Goal: Ask a question

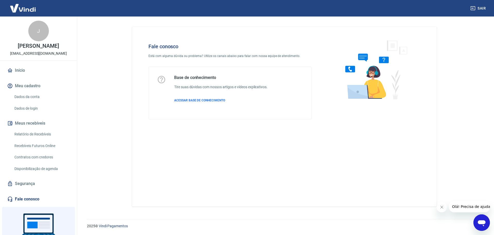
click at [478, 216] on div "Abrir janela de mensagens" at bounding box center [481, 221] width 15 height 15
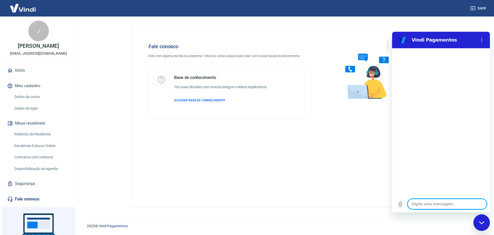
click at [455, 206] on textarea at bounding box center [447, 203] width 79 height 10
type textarea "b"
type textarea "x"
type textarea "bo"
type textarea "x"
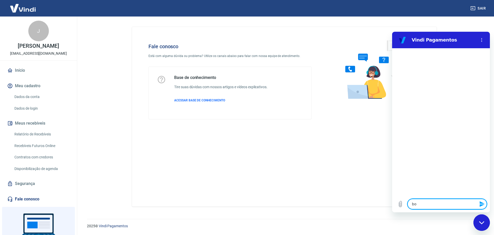
type textarea "boa"
type textarea "x"
type textarea "boa"
type textarea "x"
type textarea "boa t"
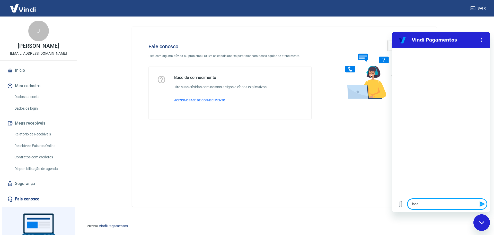
type textarea "x"
type textarea "boa ta"
type textarea "x"
type textarea "boa tar"
type textarea "x"
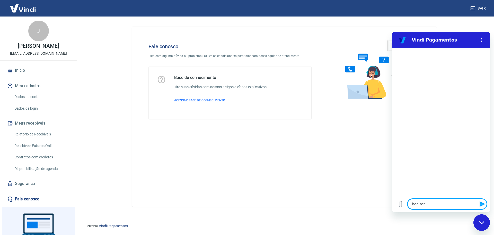
type textarea "boa tard"
type textarea "x"
type textarea "boa tarde"
type textarea "x"
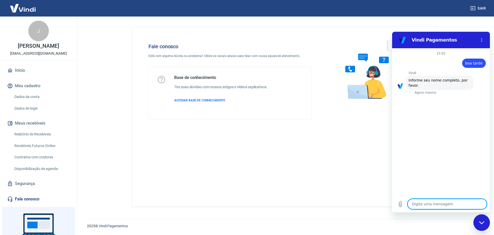
type textarea "j"
type textarea "x"
type textarea "je"
type textarea "x"
type textarea "jes"
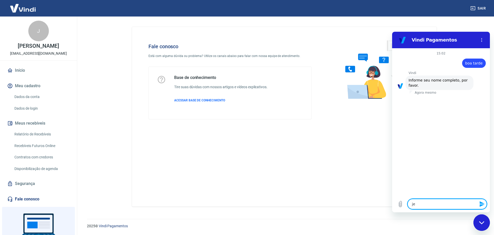
type textarea "x"
type textarea "[PERSON_NAME]"
type textarea "x"
type textarea "jessi"
type textarea "x"
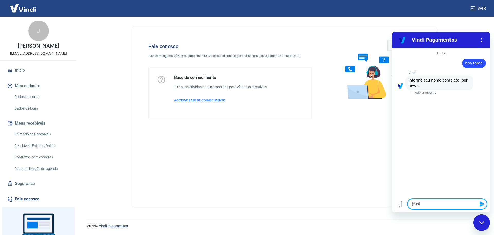
type textarea "jessic"
type textarea "x"
type textarea "[PERSON_NAME]"
type textarea "x"
type textarea "[PERSON_NAME]"
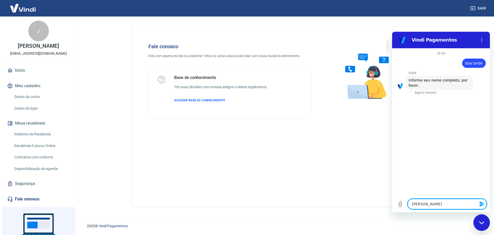
type textarea "x"
click at [451, 205] on textarea at bounding box center [447, 203] width 79 height 10
type textarea "3"
type textarea "x"
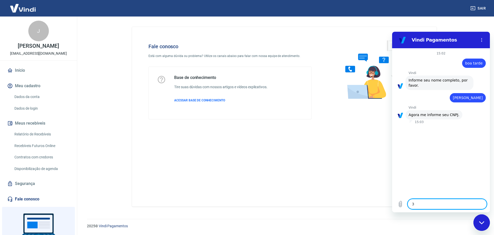
type textarea "32"
type textarea "x"
type textarea "326"
type textarea "x"
type textarea "3260"
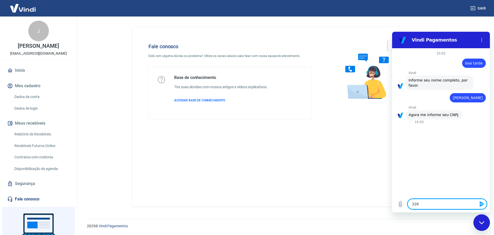
type textarea "x"
type textarea "32600"
type textarea "x"
type textarea "326008"
type textarea "x"
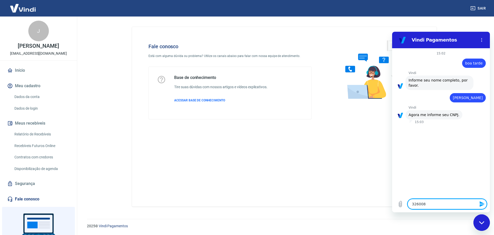
type textarea "32600"
type textarea "x"
type textarea "3260"
type textarea "x"
type textarea "32608"
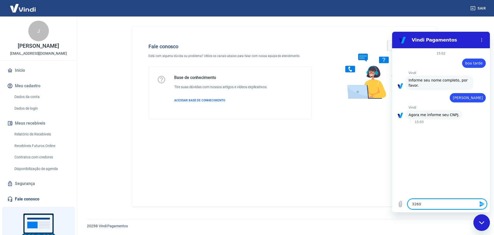
type textarea "x"
type textarea "326084"
type textarea "x"
type textarea "3260842"
type textarea "x"
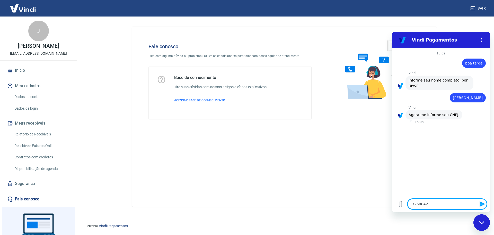
type textarea "32608426"
type textarea "x"
type textarea "326084260"
type textarea "x"
type textarea "3260842600"
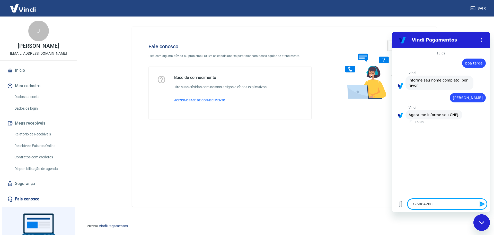
type textarea "x"
type textarea "32608426000"
type textarea "x"
type textarea "326084260001"
type textarea "x"
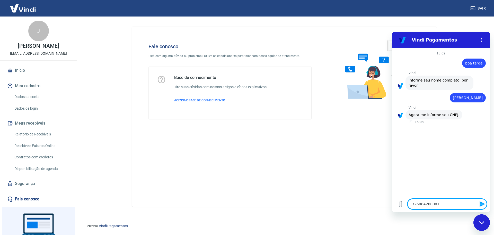
type textarea "3260842600011"
type textarea "x"
type textarea "32608426000119"
type textarea "x"
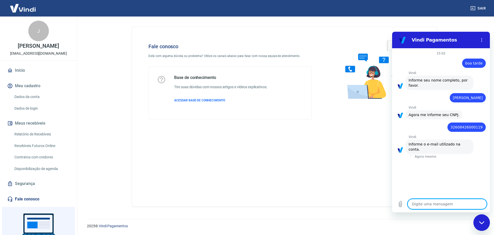
type textarea "x"
click at [440, 203] on textarea at bounding box center [447, 203] width 79 height 10
type textarea "j"
type textarea "x"
type textarea "je"
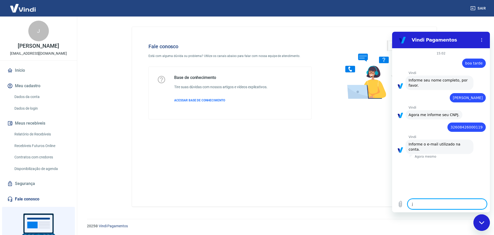
type textarea "x"
type textarea "jee"
type textarea "x"
type textarea "jeeh"
type textarea "x"
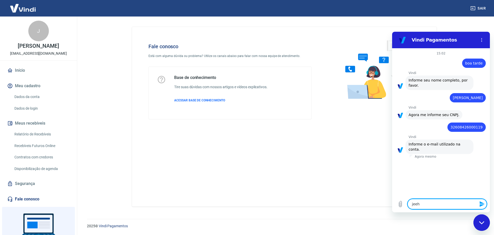
type textarea "jeeh_"
type textarea "x"
type textarea "jeeh_g"
type textarea "x"
type textarea "jeeh_go"
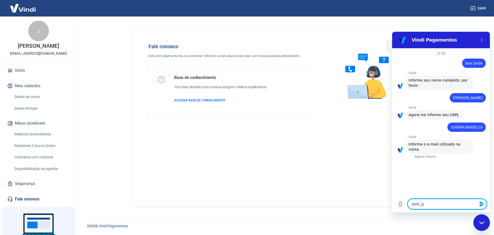
type textarea "x"
type textarea "jeeh_gon"
type textarea "x"
type textarea "jeeh_gonc"
type textarea "x"
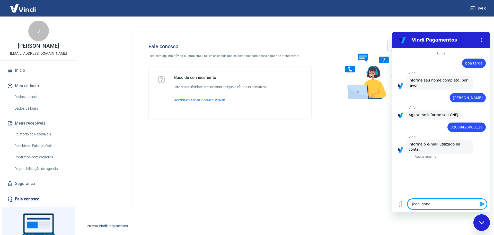
type textarea "jeeh_gonca"
type textarea "x"
type textarea "jeeh_goncal"
type textarea "x"
type textarea "jeeh_goncalv"
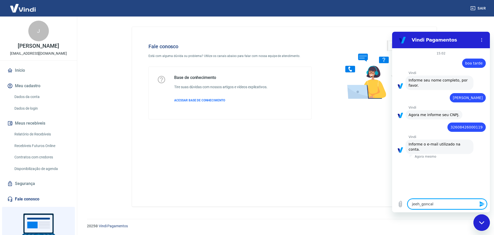
type textarea "x"
type textarea "jeeh_goncalve"
type textarea "x"
type textarea "jeeh_goncalves"
type textarea "x"
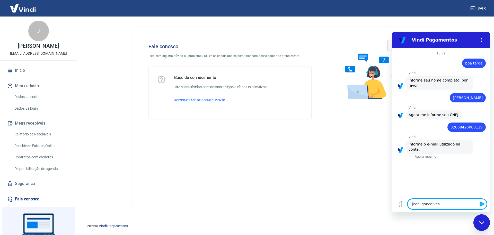
type textarea "jeeh_goncalves@"
type textarea "x"
type textarea "jeeh_goncalves@h"
type textarea "x"
type textarea "jeeh_goncalves@ho"
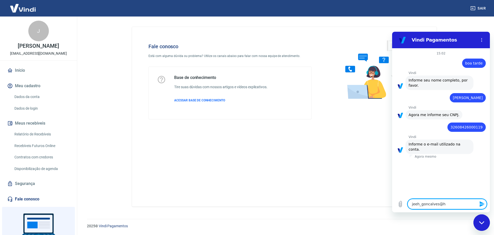
type textarea "x"
type textarea "jeeh_goncalves@hot"
type textarea "x"
type textarea "jeeh_goncalves@hotm"
type textarea "x"
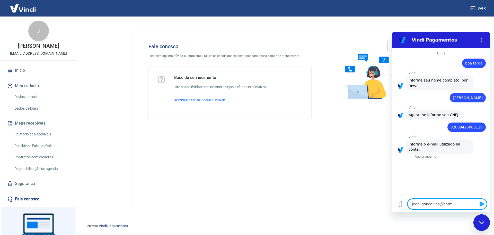
type textarea "jeeh_goncalves@hotma"
type textarea "x"
type textarea "jeeh_goncalves@hotmai"
type textarea "x"
type textarea "[EMAIL_ADDRESS]"
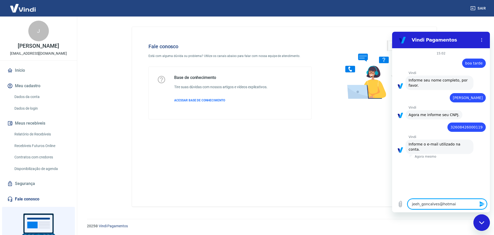
type textarea "x"
type textarea "[EMAIL_ADDRESS]."
type textarea "x"
type textarea "jeeh_goncalves@hotmail.c"
type textarea "x"
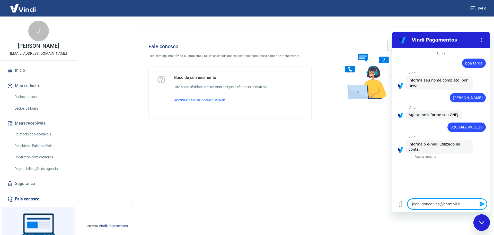
type textarea "[EMAIL_ADDRESS][DOMAIN_NAME]"
type textarea "x"
type textarea "[EMAIL_ADDRESS][DOMAIN_NAME]"
type textarea "x"
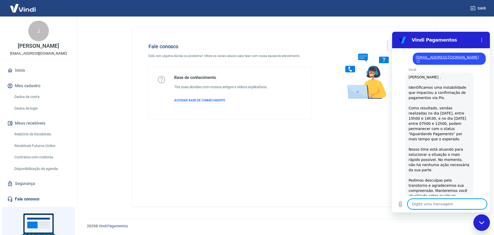
scroll to position [95, 0]
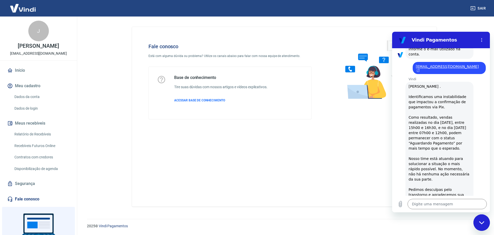
drag, startPoint x: 428, startPoint y: 141, endPoint x: 406, endPoint y: 109, distance: 38.6
click at [406, 109] on div "Vindi diz: [PERSON_NAME] . Identificamos uma instabilidade que impactou a confi…" at bounding box center [440, 153] width 68 height 143
click at [421, 94] on span "[PERSON_NAME] . Identificamos uma instabilidade que impactou a confirmação de p…" at bounding box center [440, 153] width 62 height 138
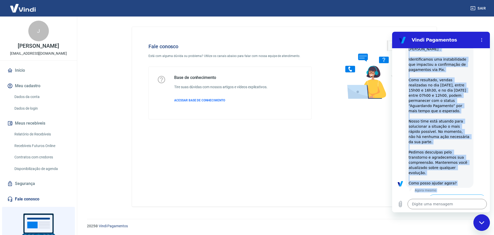
scroll to position [168, 0]
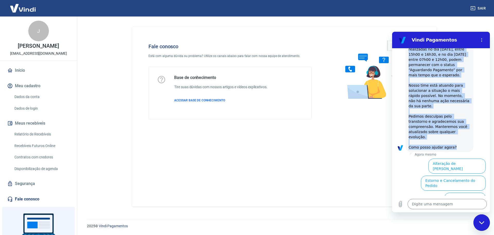
drag, startPoint x: 409, startPoint y: 77, endPoint x: 456, endPoint y: 133, distance: 72.7
click at [456, 133] on div "Vindi diz: [PERSON_NAME] . Identificamos uma instabilidade que impactou a confi…" at bounding box center [440, 79] width 68 height 143
copy span "[PERSON_NAME] . Identificamos uma instabilidade que impactou a confirmação de p…"
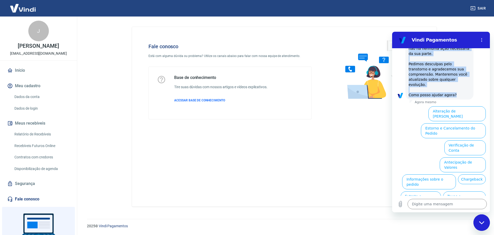
scroll to position [224, 0]
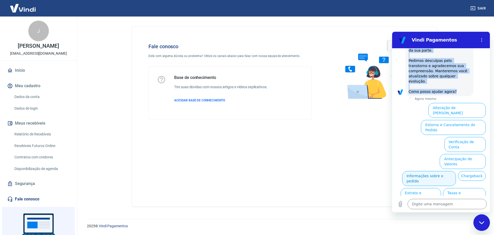
click at [455, 171] on button "Informações sobre o pedido" at bounding box center [429, 178] width 54 height 15
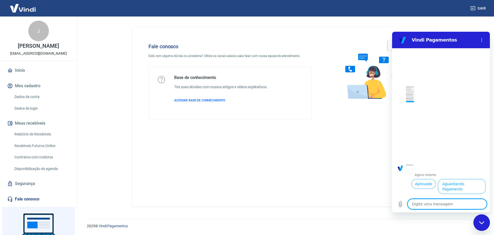
scroll to position [312, 0]
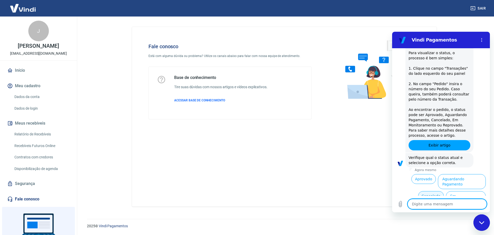
click at [433, 191] on button "Cancelado" at bounding box center [430, 196] width 25 height 10
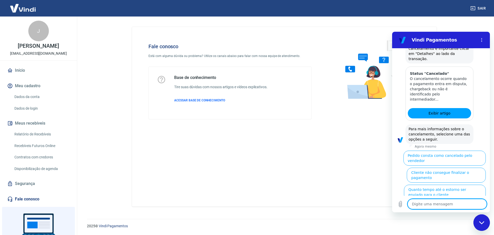
scroll to position [549, 0]
click at [442, 184] on button "Quanto tempo até o estorno ser enviado para o cliente" at bounding box center [445, 191] width 82 height 15
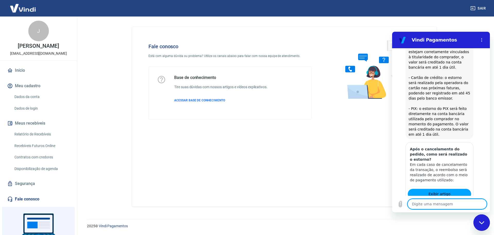
scroll to position [714, 0]
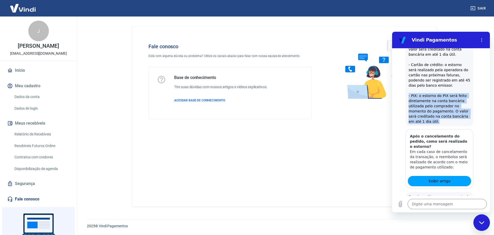
drag, startPoint x: 431, startPoint y: 98, endPoint x: 407, endPoint y: 71, distance: 37.2
click at [407, 71] on div "Vindi diz: Em cada caso de estorno da transação, o reembolso será realizado de …" at bounding box center [440, 64] width 68 height 123
copy span "- PIX: o estorno do PIX será feito diretamente na conta bancária utilizada pelo…"
click at [457, 213] on button "Sim" at bounding box center [460, 218] width 15 height 10
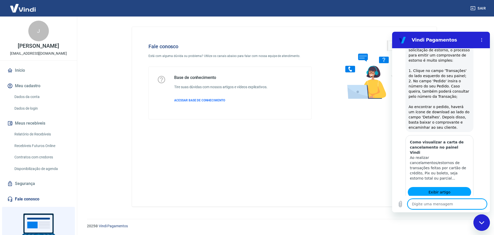
scroll to position [906, 0]
drag, startPoint x: 386, startPoint y: 4, endPoint x: 176, endPoint y: 89, distance: 225.9
click at [176, 89] on h6 "Tire suas dúvidas com nossos artigos e vídeos explicativos." at bounding box center [220, 86] width 93 height 5
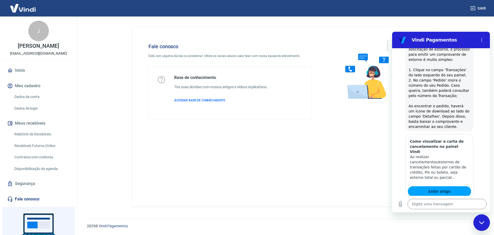
click at [455, 218] on button "Sim" at bounding box center [460, 223] width 15 height 10
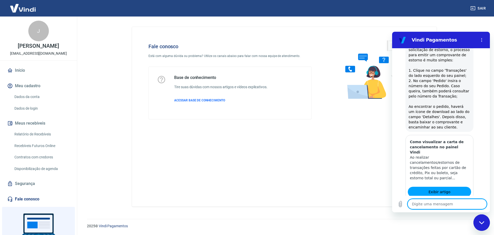
scroll to position [907, 0]
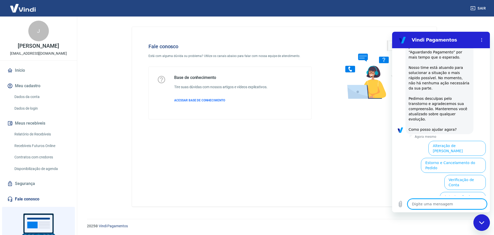
type textarea "x"
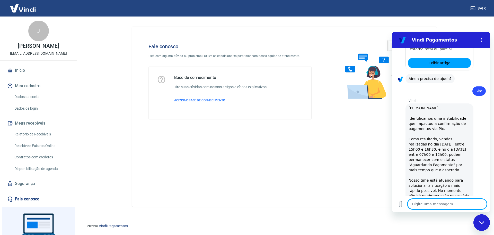
scroll to position [1159, 0]
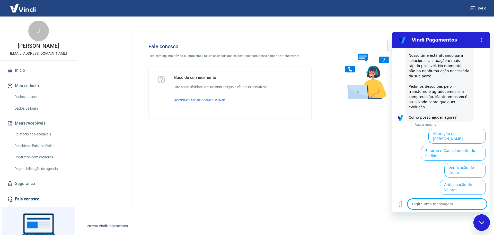
click at [446, 202] on textarea at bounding box center [447, 203] width 79 height 10
type textarea "f"
type textarea "x"
type textarea "fa"
type textarea "x"
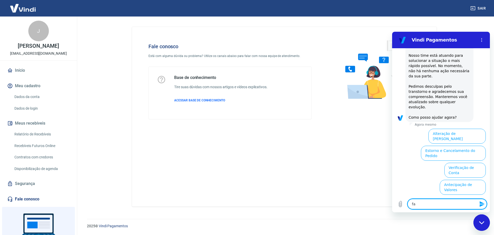
type textarea "fal"
type textarea "x"
type textarea "fala"
type textarea "x"
type textarea "falar"
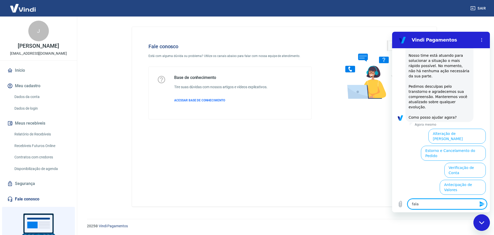
type textarea "x"
type textarea "falar"
type textarea "x"
type textarea "falar c"
type textarea "x"
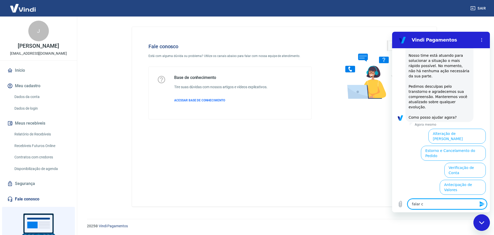
type textarea "falar co"
type textarea "x"
type textarea "falar com"
type textarea "x"
type textarea "falar com"
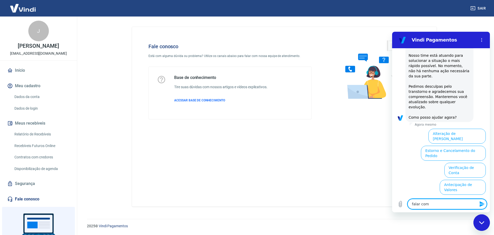
type textarea "x"
type textarea "falar com a"
type textarea "x"
type textarea "falar com at"
type textarea "x"
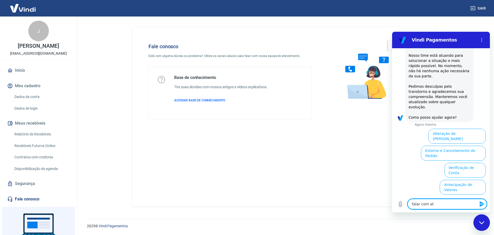
type textarea "falar com ate"
type textarea "x"
type textarea "falar com [GEOGRAPHIC_DATA]"
type textarea "x"
type textarea "falar com atend"
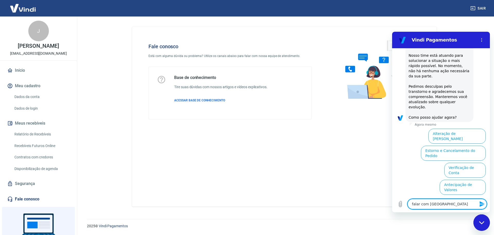
type textarea "x"
type textarea "falar com atendn"
type textarea "x"
type textarea "falar com atendne"
type textarea "x"
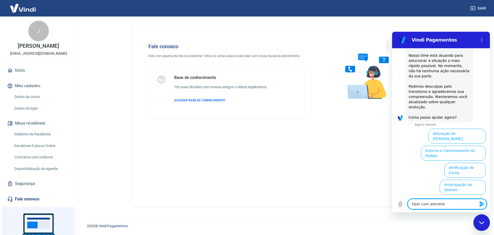
type textarea "falar com atendnet"
type textarea "x"
type textarea "falar com atendnete"
type textarea "x"
type textarea "falar com atendnet"
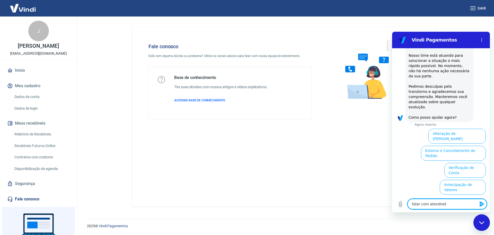
type textarea "x"
type textarea "falar com atendne"
type textarea "x"
type textarea "falar com atendn"
type textarea "x"
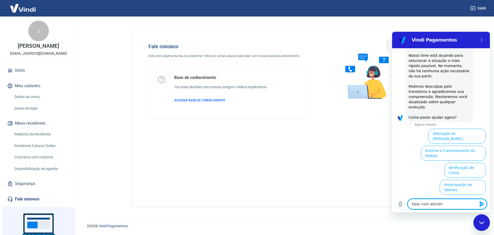
type textarea "falar com atend"
type textarea "x"
type textarea "falar com atende"
type textarea "x"
type textarea "falar com atenden"
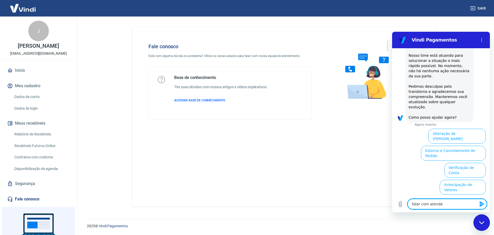
type textarea "x"
type textarea "falar com atendent"
type textarea "x"
type textarea "falar com atendente"
type textarea "x"
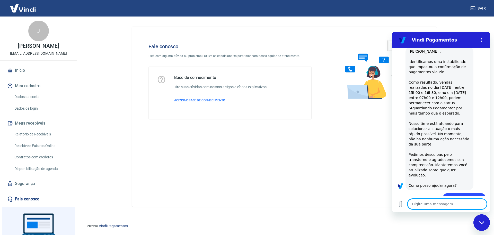
scroll to position [1092, 0]
click at [432, 204] on textarea at bounding box center [447, 203] width 79 height 10
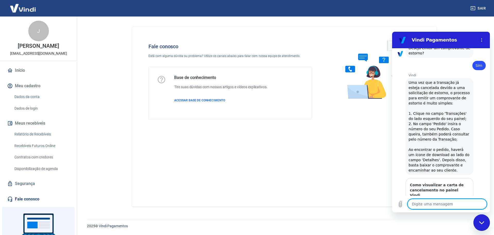
scroll to position [860, 0]
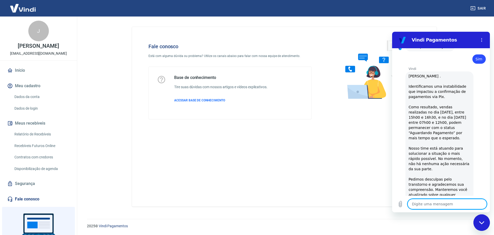
scroll to position [1092, 0]
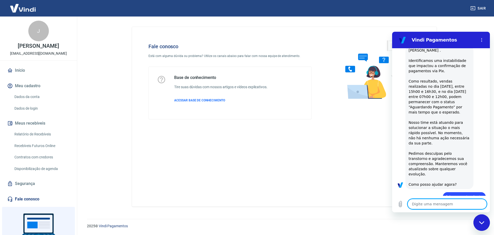
type textarea "x"
click at [445, 202] on textarea at bounding box center [447, 203] width 79 height 10
click at [399, 220] on figure at bounding box center [400, 224] width 8 height 8
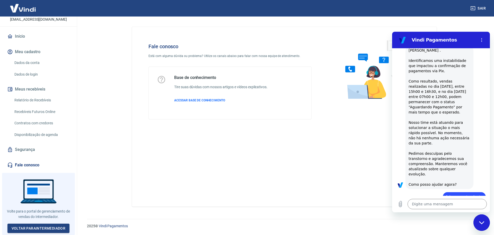
scroll to position [38, 0]
click at [48, 226] on link "Voltar para Intermediador" at bounding box center [38, 228] width 62 height 10
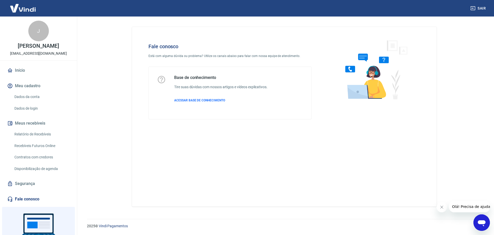
click at [485, 218] on icon "Abrir janela de mensagens" at bounding box center [481, 222] width 9 height 9
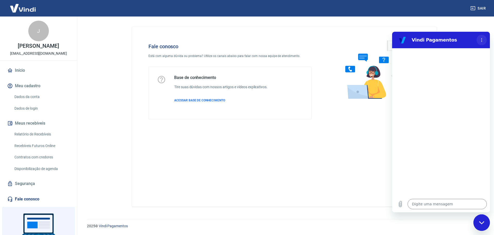
click at [482, 39] on icon "Menu de opções" at bounding box center [482, 40] width 4 height 4
click at [438, 202] on textarea at bounding box center [447, 203] width 79 height 10
type textarea "a"
type textarea "x"
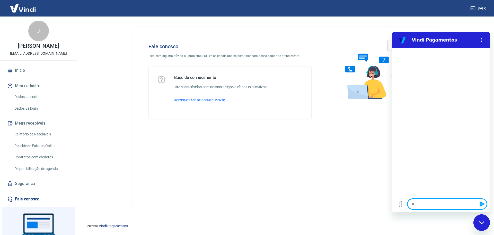
type textarea "at"
type textarea "x"
type textarea "ate"
type textarea "x"
type textarea "aten"
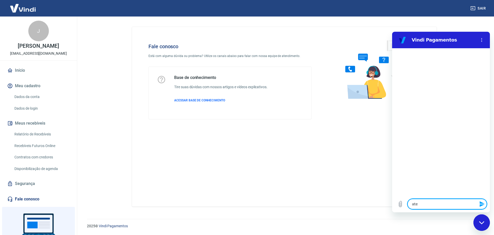
type textarea "x"
type textarea "atend"
type textarea "x"
type textarea "atendi"
type textarea "x"
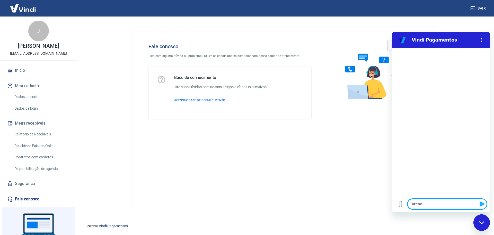
type textarea "atendim"
type textarea "x"
type textarea "atendime"
type textarea "x"
type textarea "atendimen"
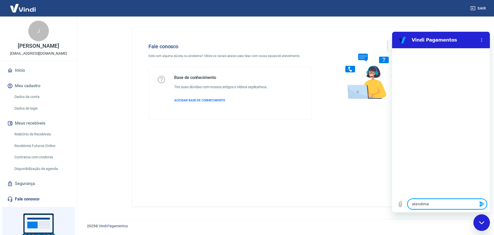
type textarea "x"
type textarea "atendiment"
type textarea "x"
type textarea "atendimento"
type textarea "x"
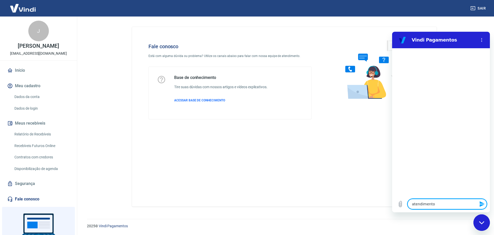
type textarea "atendimento"
type textarea "x"
type textarea "atendimento h"
type textarea "x"
type textarea "atendimento hu"
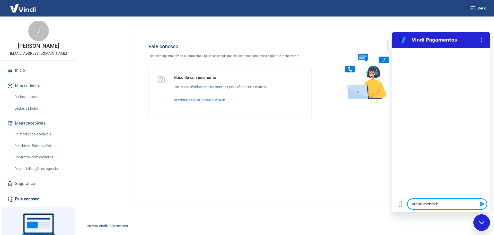
type textarea "x"
type textarea "atendimento hum"
type textarea "x"
type textarea "atendimento huma"
type textarea "x"
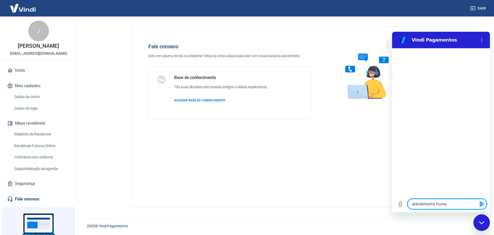
type textarea "atendimento human"
type textarea "x"
type textarea "atendimento humano"
type textarea "x"
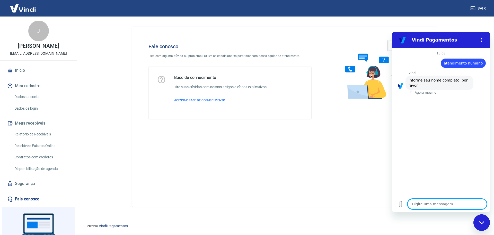
click at [440, 204] on textarea at bounding box center [447, 203] width 79 height 10
type textarea "j"
type textarea "x"
type textarea "je"
type textarea "x"
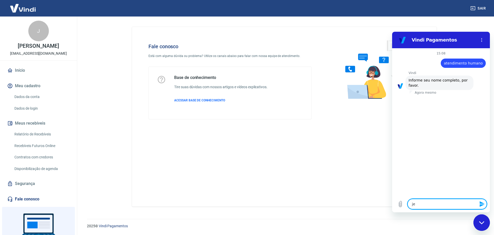
type textarea "jes"
type textarea "x"
type textarea "[PERSON_NAME]"
type textarea "x"
type textarea "jessi"
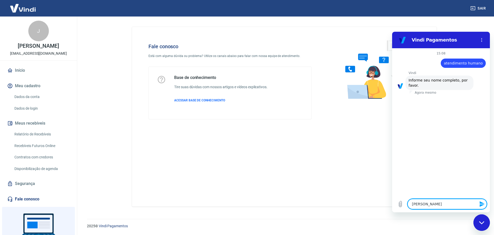
type textarea "x"
type textarea "jessic"
type textarea "x"
type textarea "[PERSON_NAME]"
type textarea "x"
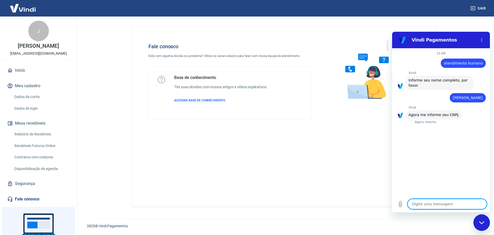
type textarea "x"
click at [442, 203] on textarea at bounding box center [447, 203] width 79 height 10
type textarea "3"
type textarea "x"
type textarea "32"
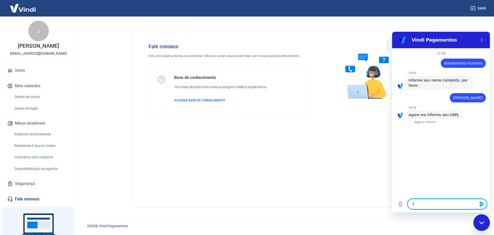
type textarea "x"
type textarea "326"
type textarea "x"
type textarea "3260"
type textarea "x"
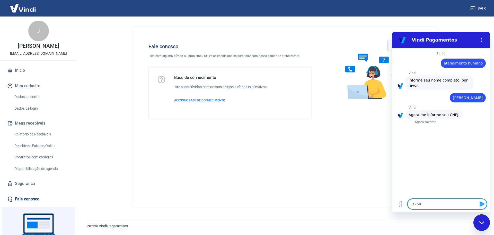
type textarea "32608"
type textarea "x"
type textarea "326084"
type textarea "x"
type textarea "3260842"
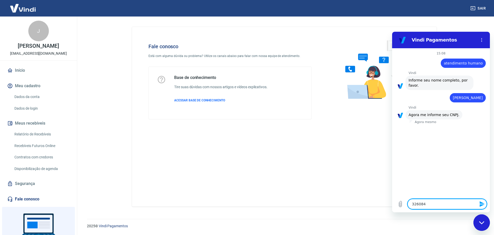
type textarea "x"
type textarea "32608426"
type textarea "x"
type textarea "326084260"
type textarea "x"
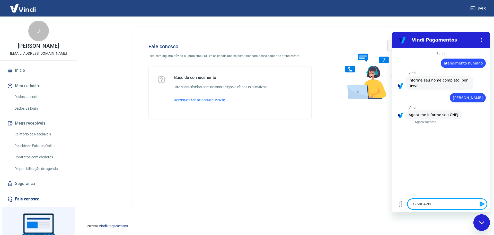
type textarea "3260842600"
type textarea "x"
type textarea "32608426000"
type textarea "x"
type textarea "326084260001"
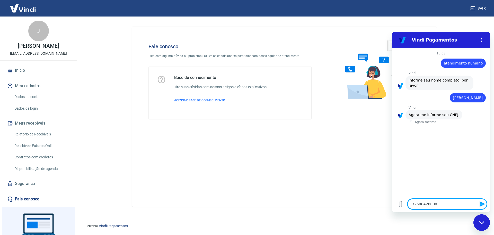
type textarea "x"
type textarea "3260842600011"
type textarea "x"
type textarea "32608426000119"
type textarea "x"
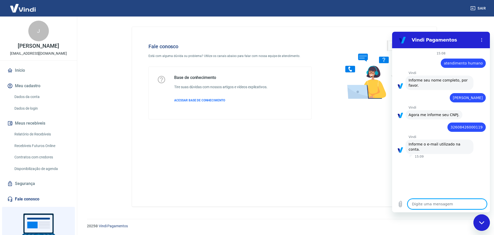
type textarea "x"
